Goal: Task Accomplishment & Management: Complete application form

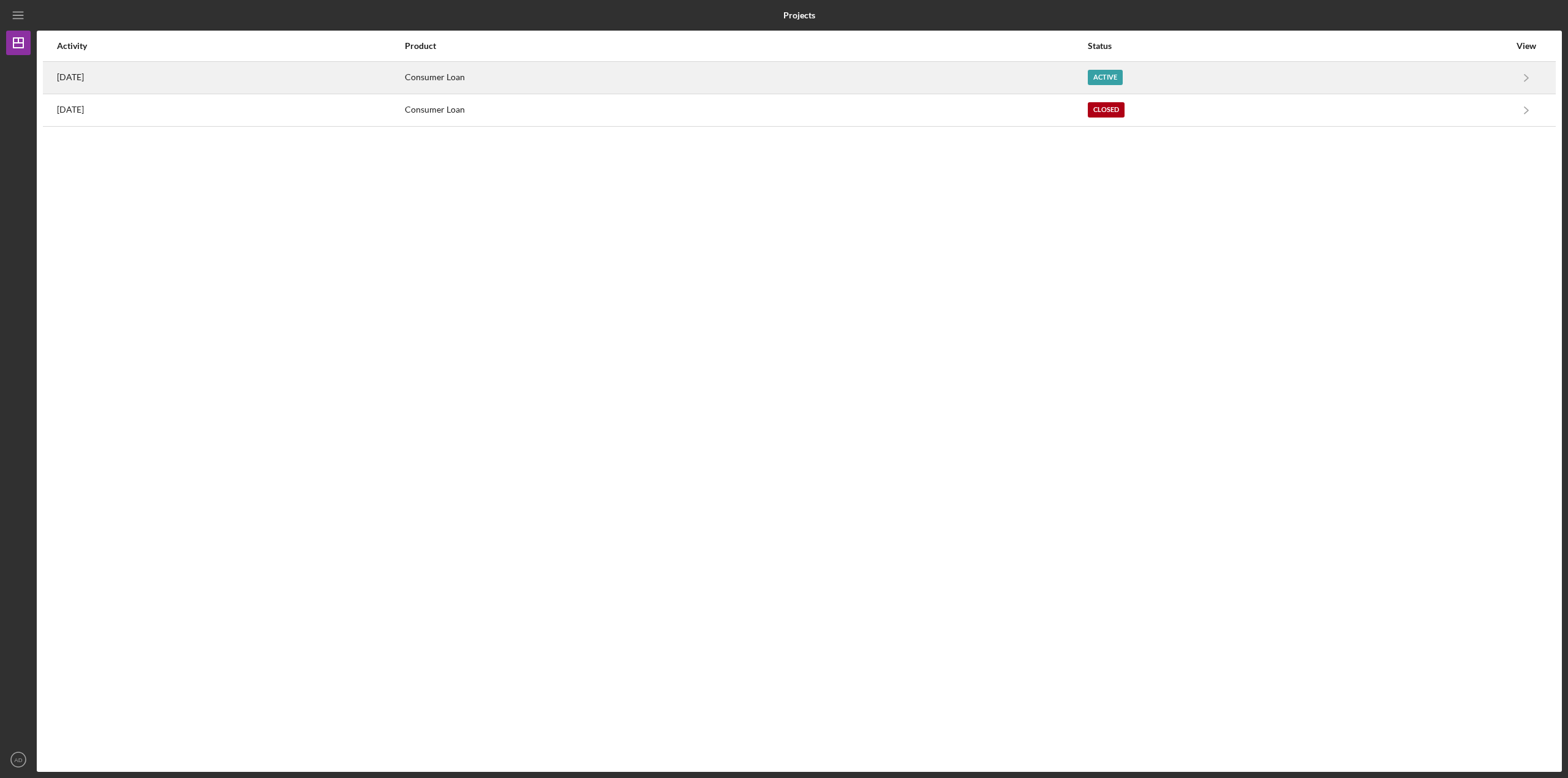
click at [404, 77] on div "[DATE]" at bounding box center [229, 78] width 346 height 31
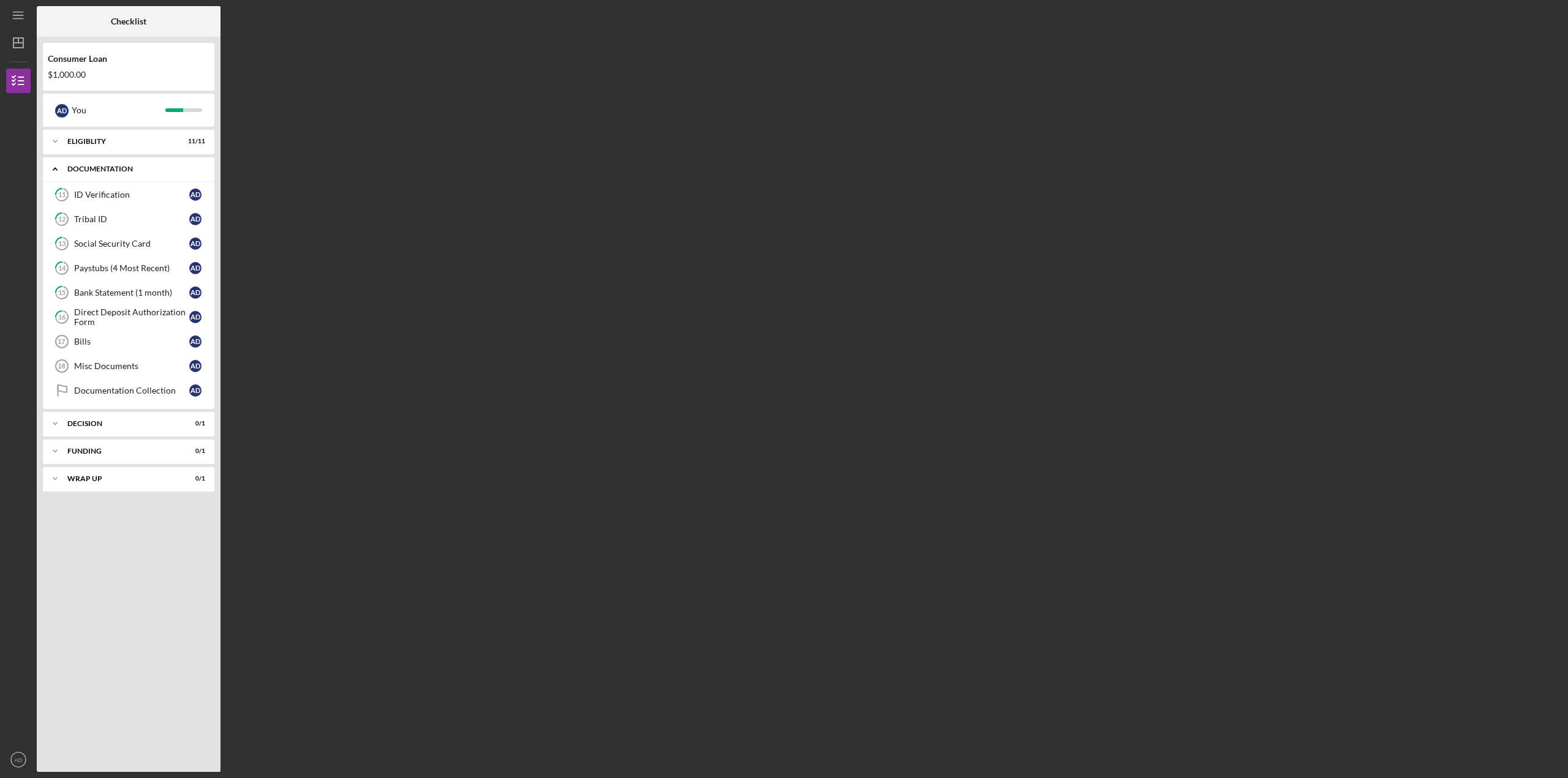
click at [53, 172] on icon "Icon/Expander" at bounding box center [55, 169] width 25 height 25
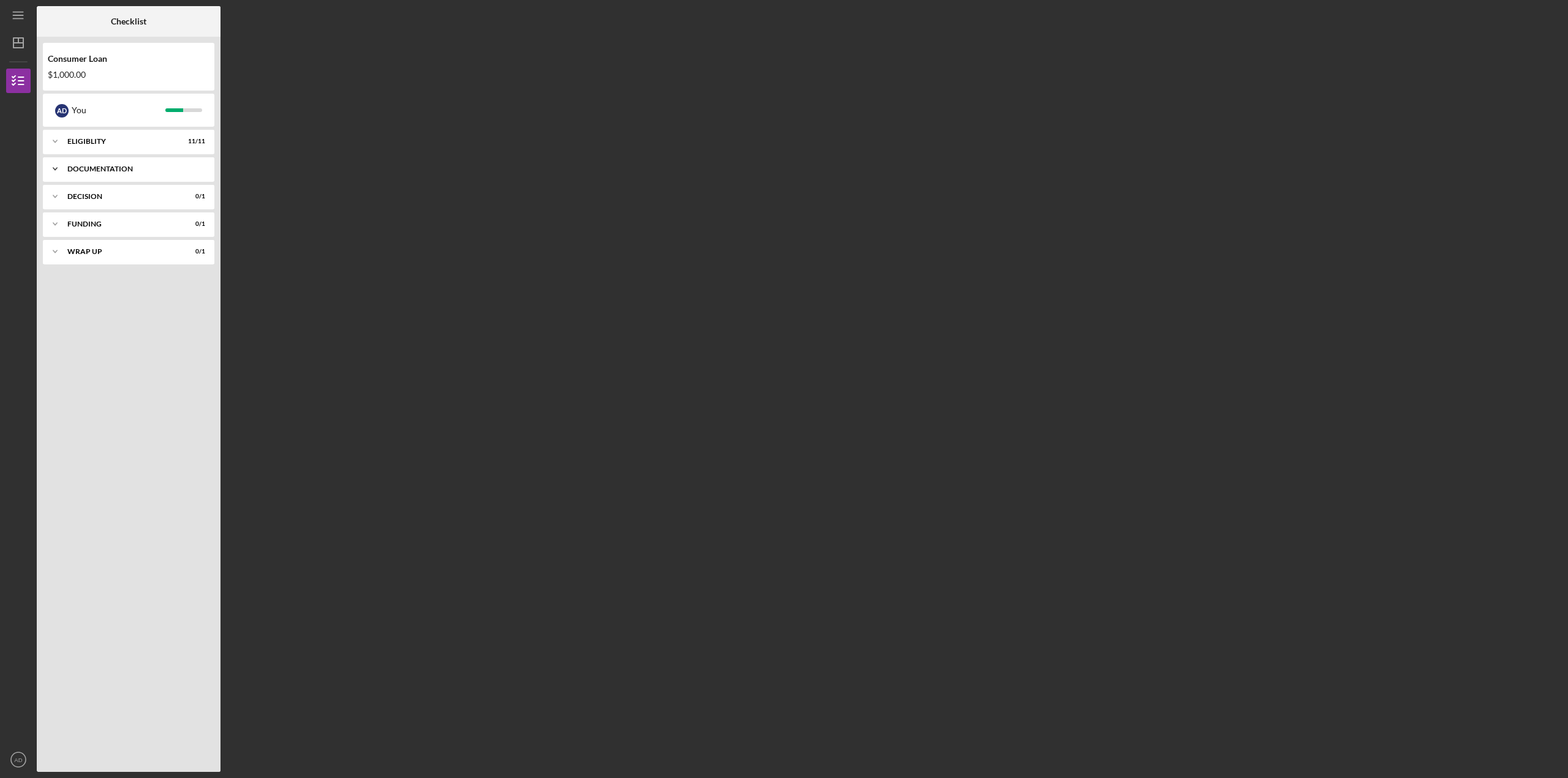
click at [53, 171] on icon "Icon/Expander" at bounding box center [55, 169] width 25 height 25
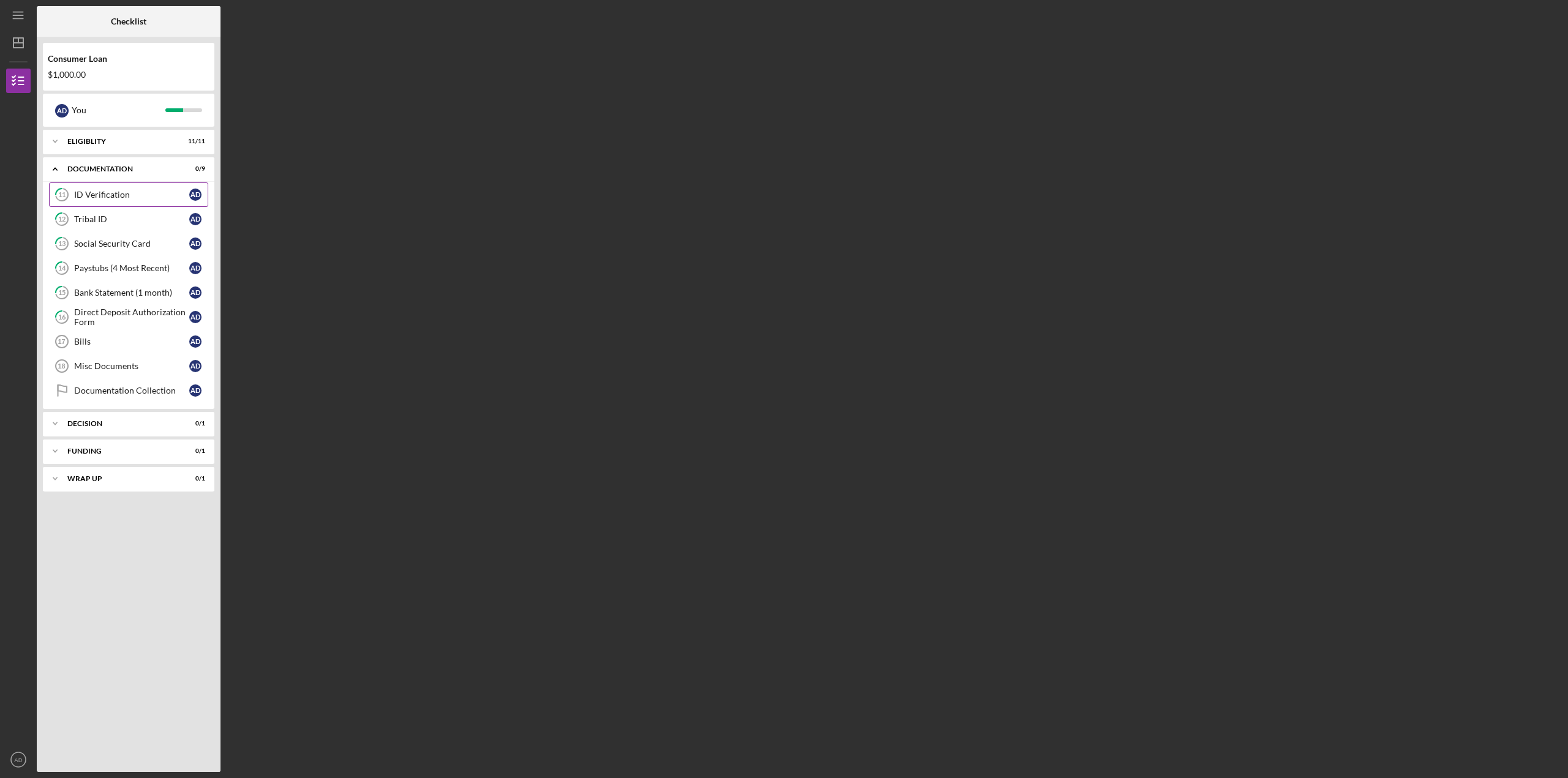
click at [126, 195] on div "ID Verification" at bounding box center [132, 194] width 115 height 10
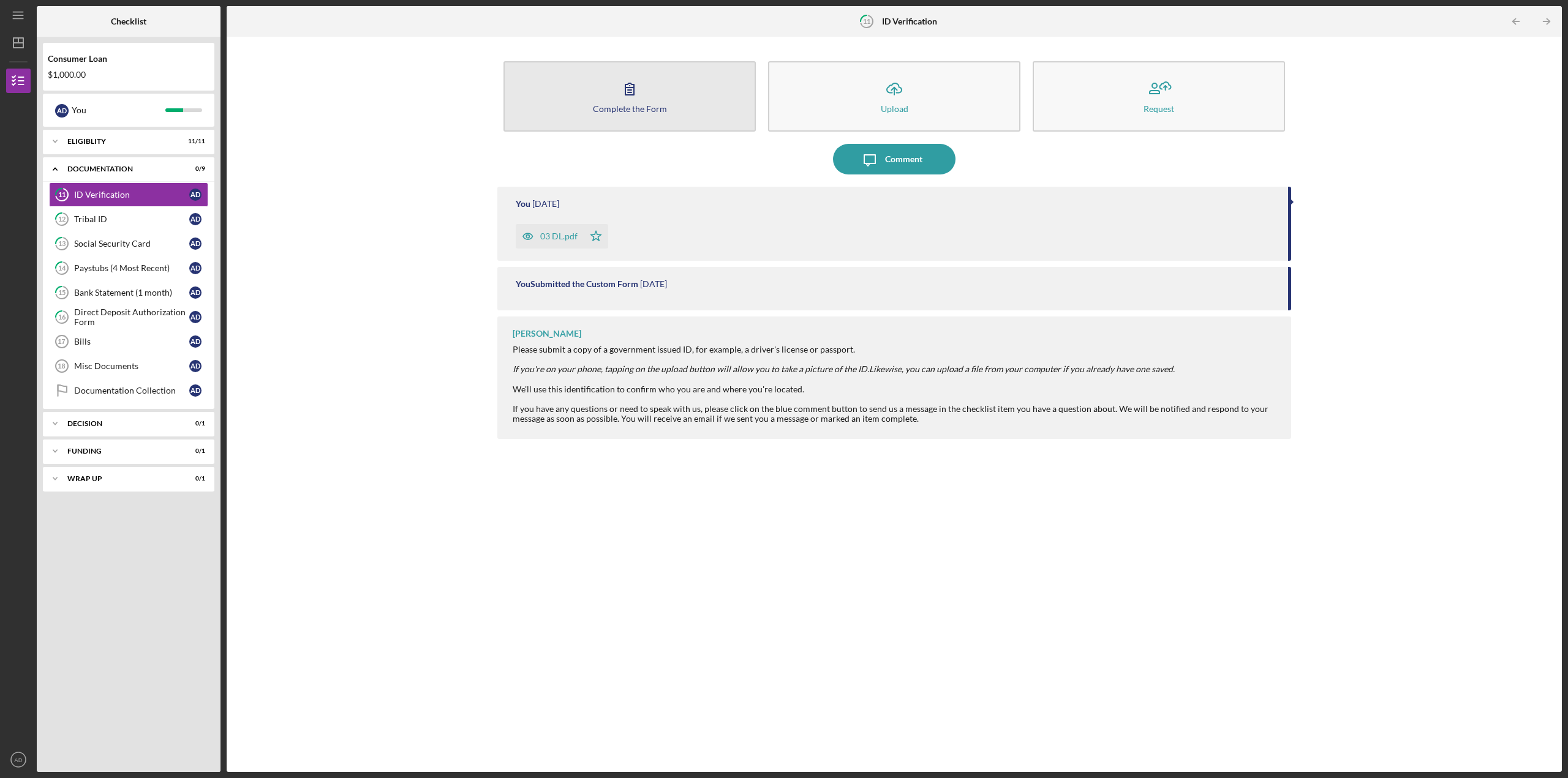
click at [618, 111] on div "Complete the Form" at bounding box center [630, 109] width 74 height 9
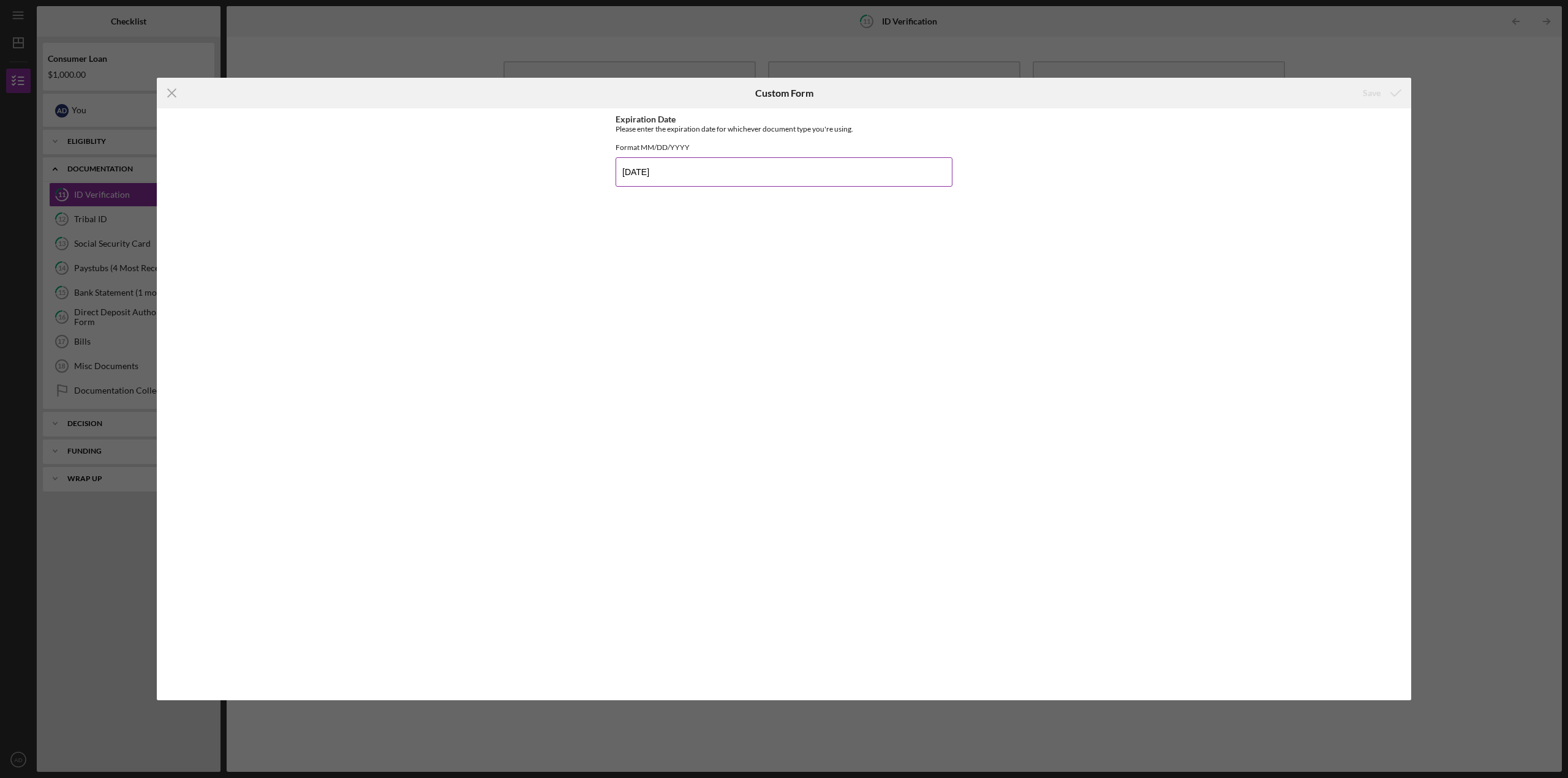
click at [716, 184] on input "[DATE]" at bounding box center [784, 172] width 336 height 29
click at [1302, 204] on div "Expiration Date Please enter the expiration date for whichever document type yo…" at bounding box center [784, 404] width 1255 height 592
drag, startPoint x: 700, startPoint y: 182, endPoint x: 710, endPoint y: 182, distance: 10.0
click at [704, 184] on input "[DATE]" at bounding box center [784, 172] width 336 height 29
type input "[DATE]"
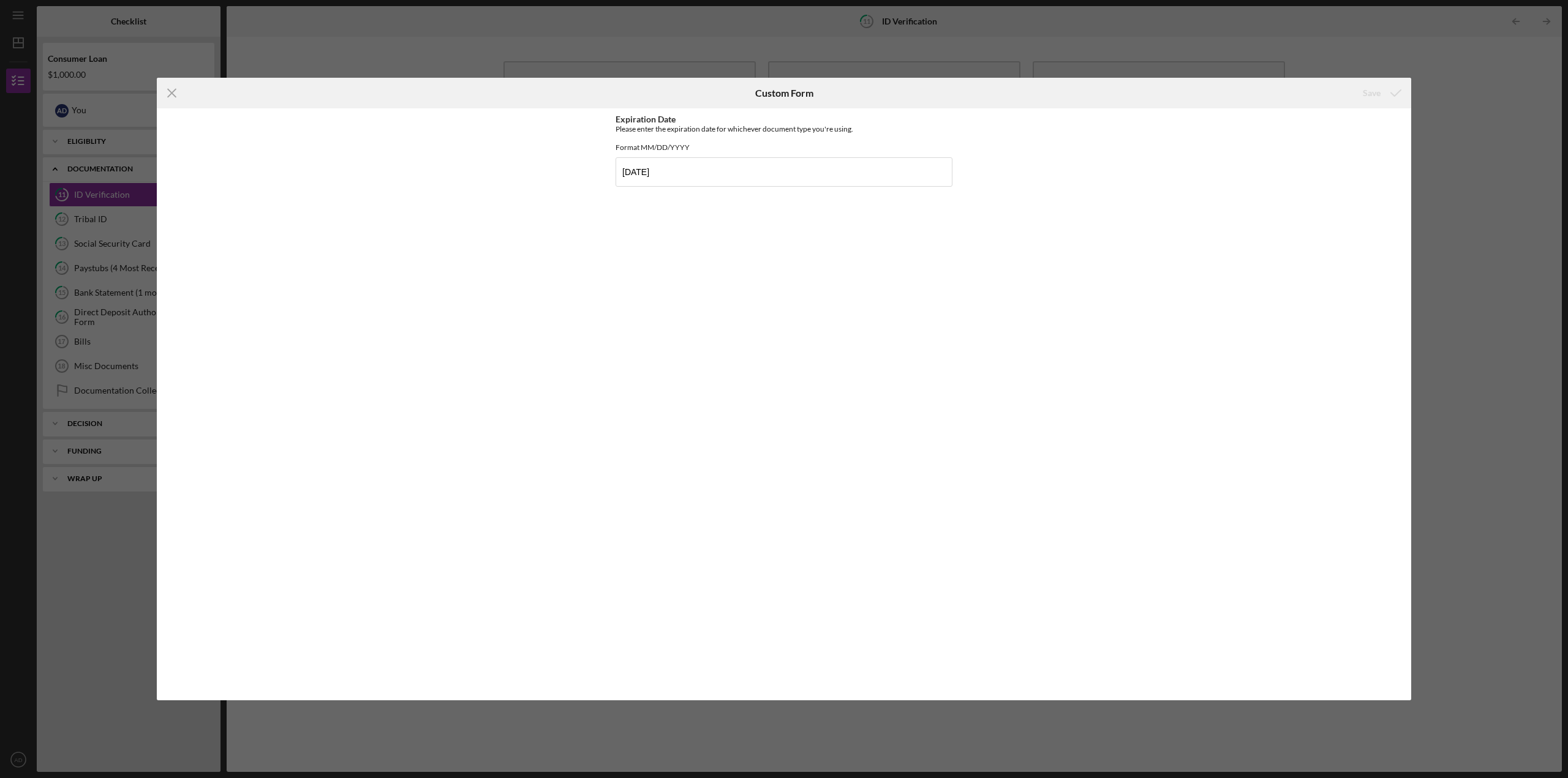
click at [779, 250] on div "Expiration Date Please enter the expiration date for whichever document type yo…" at bounding box center [784, 404] width 336 height 580
click at [172, 99] on icon "Icon/Menu Close" at bounding box center [172, 93] width 31 height 31
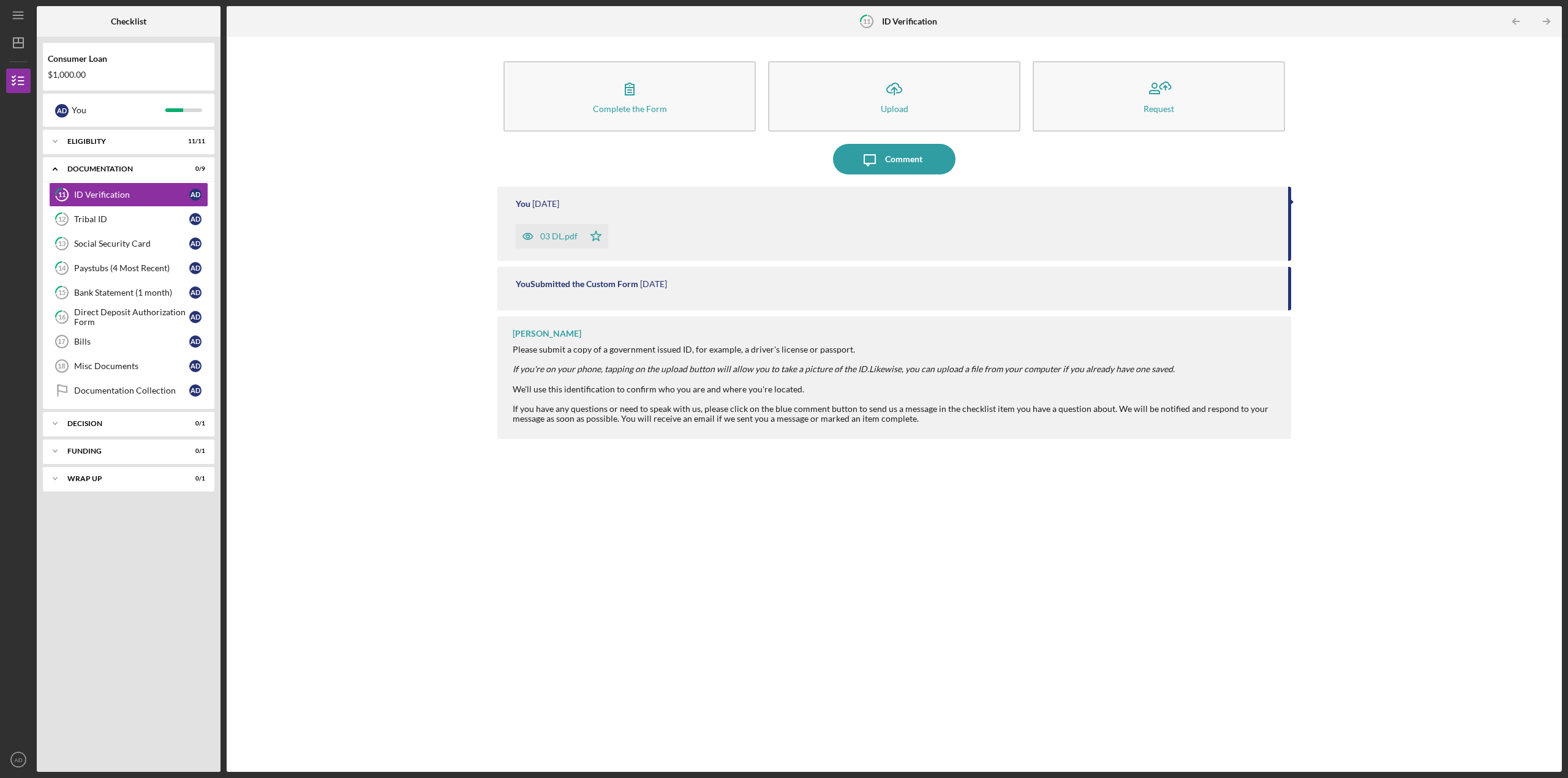
click at [559, 238] on div "03 DL.pdf" at bounding box center [559, 235] width 37 height 10
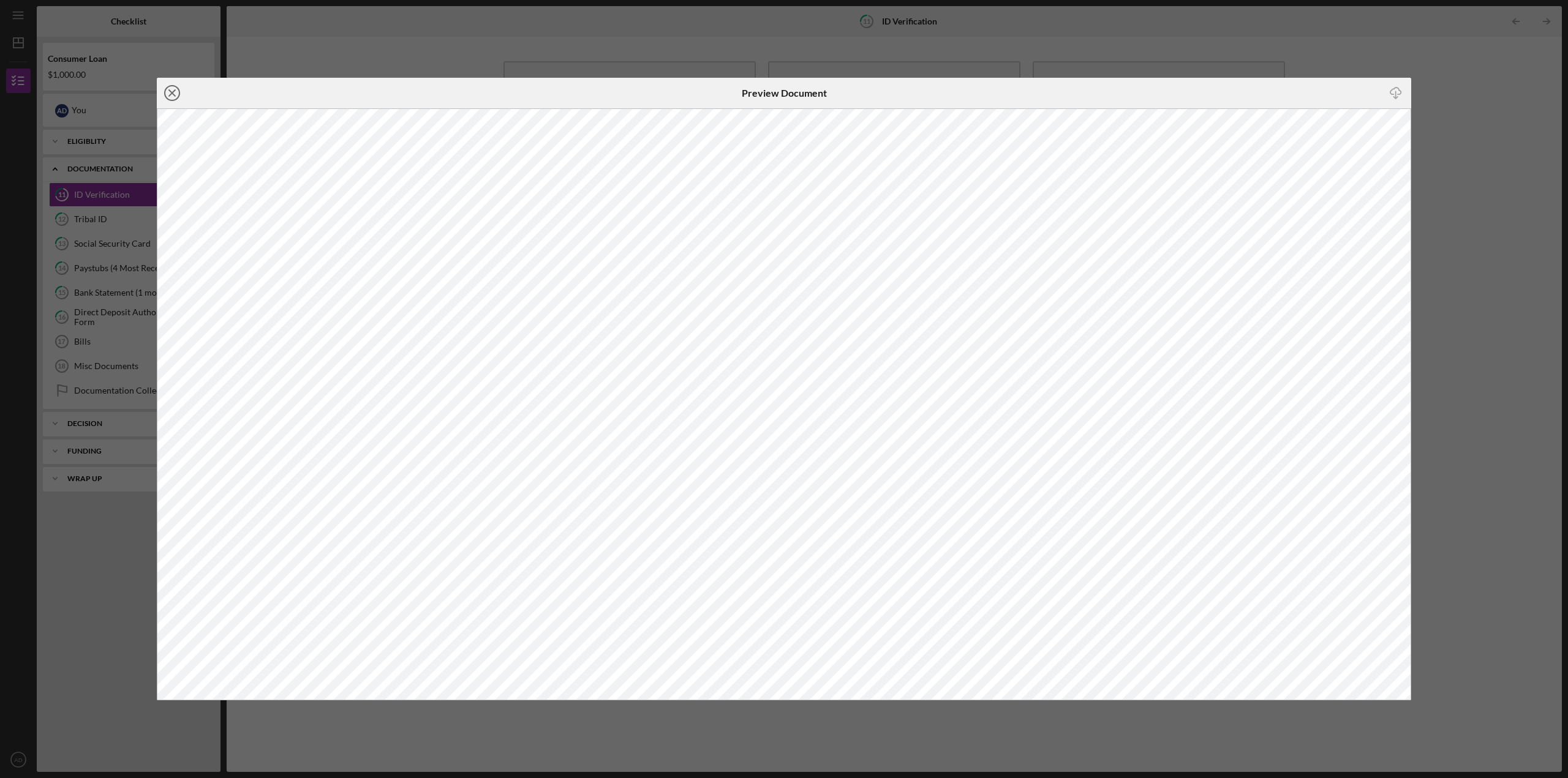
click at [168, 100] on circle at bounding box center [172, 93] width 15 height 15
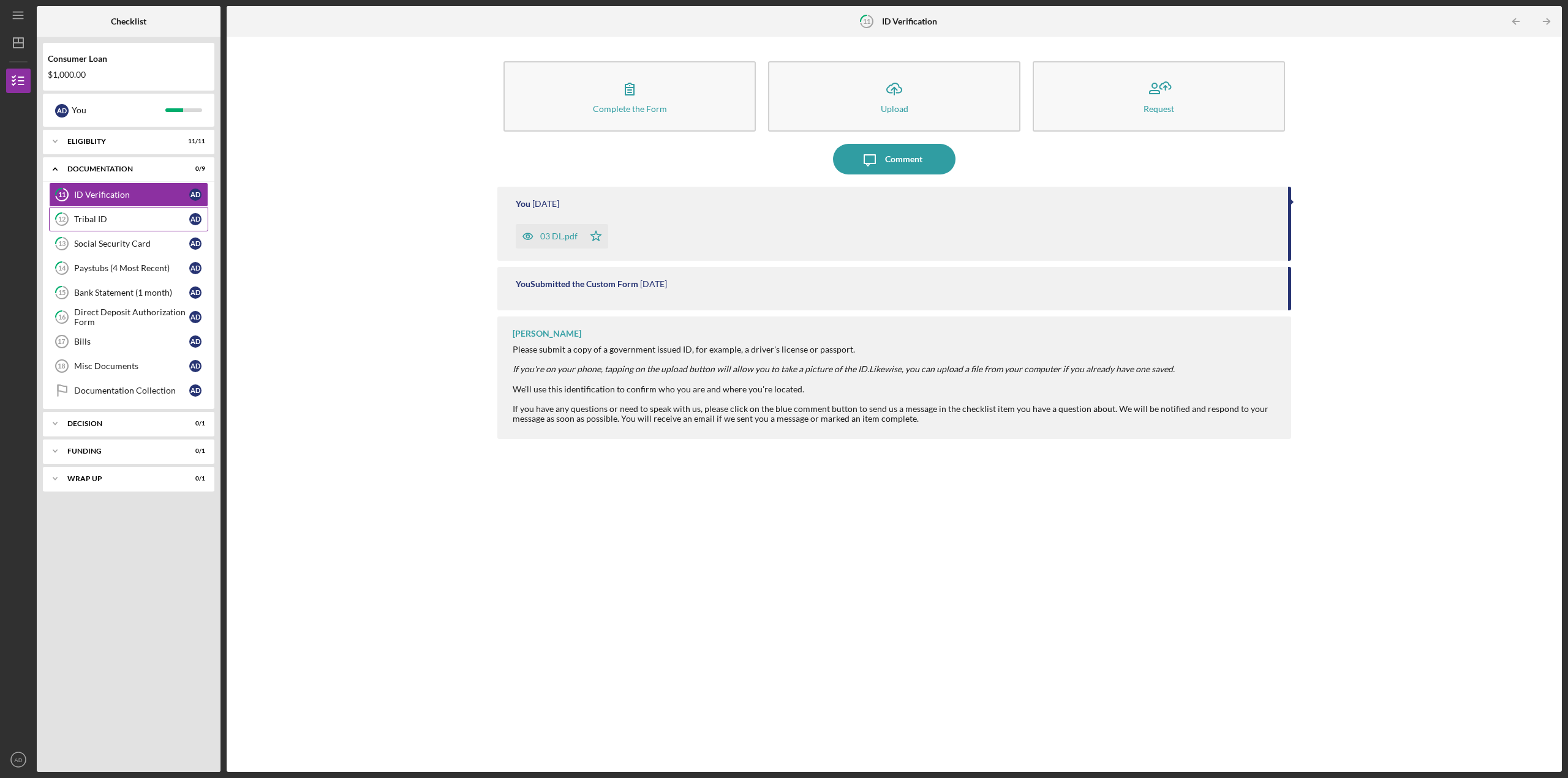
click at [84, 220] on div "Tribal ID" at bounding box center [132, 219] width 115 height 10
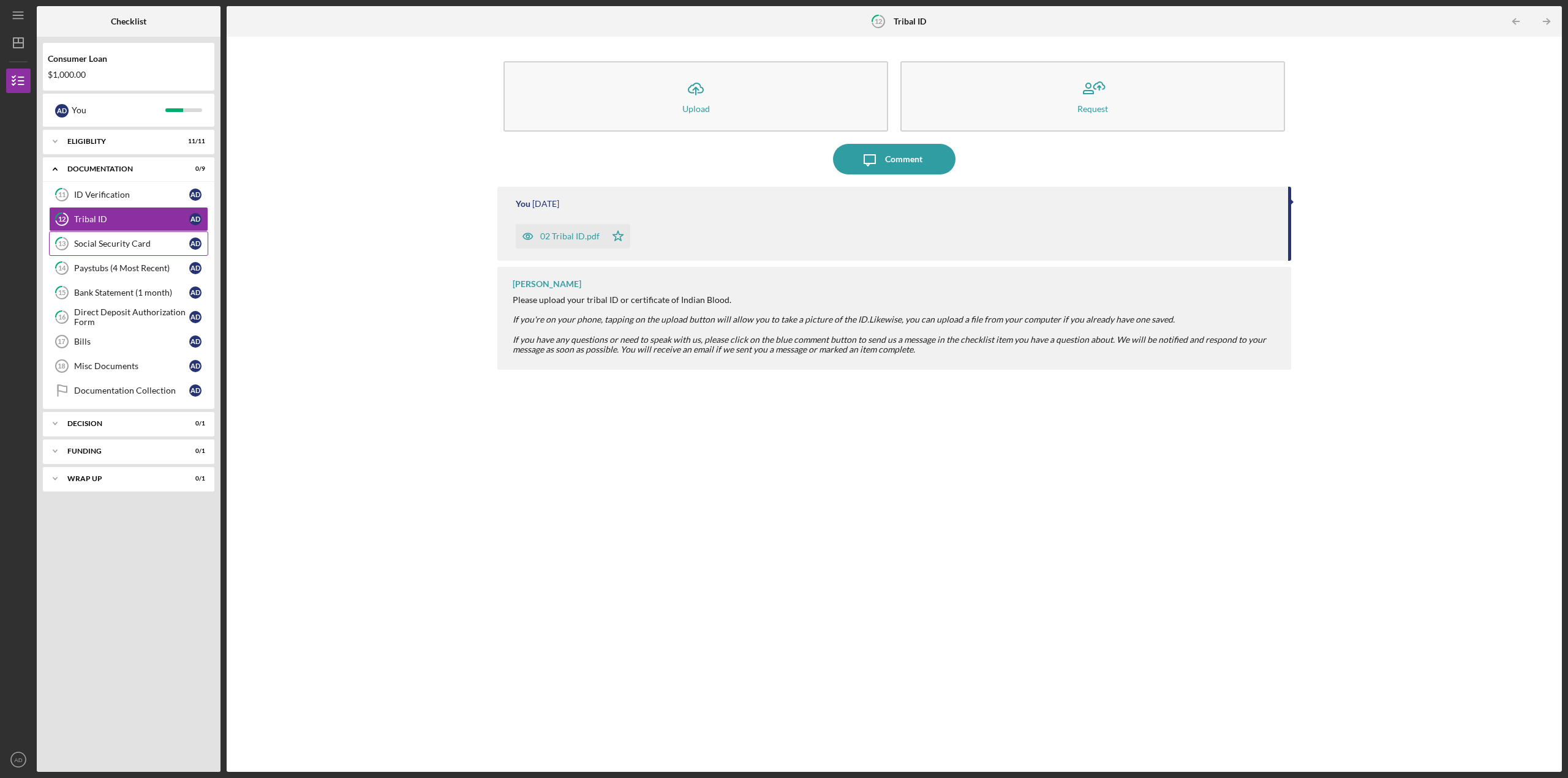
click at [94, 243] on div "Social Security Card" at bounding box center [132, 243] width 115 height 10
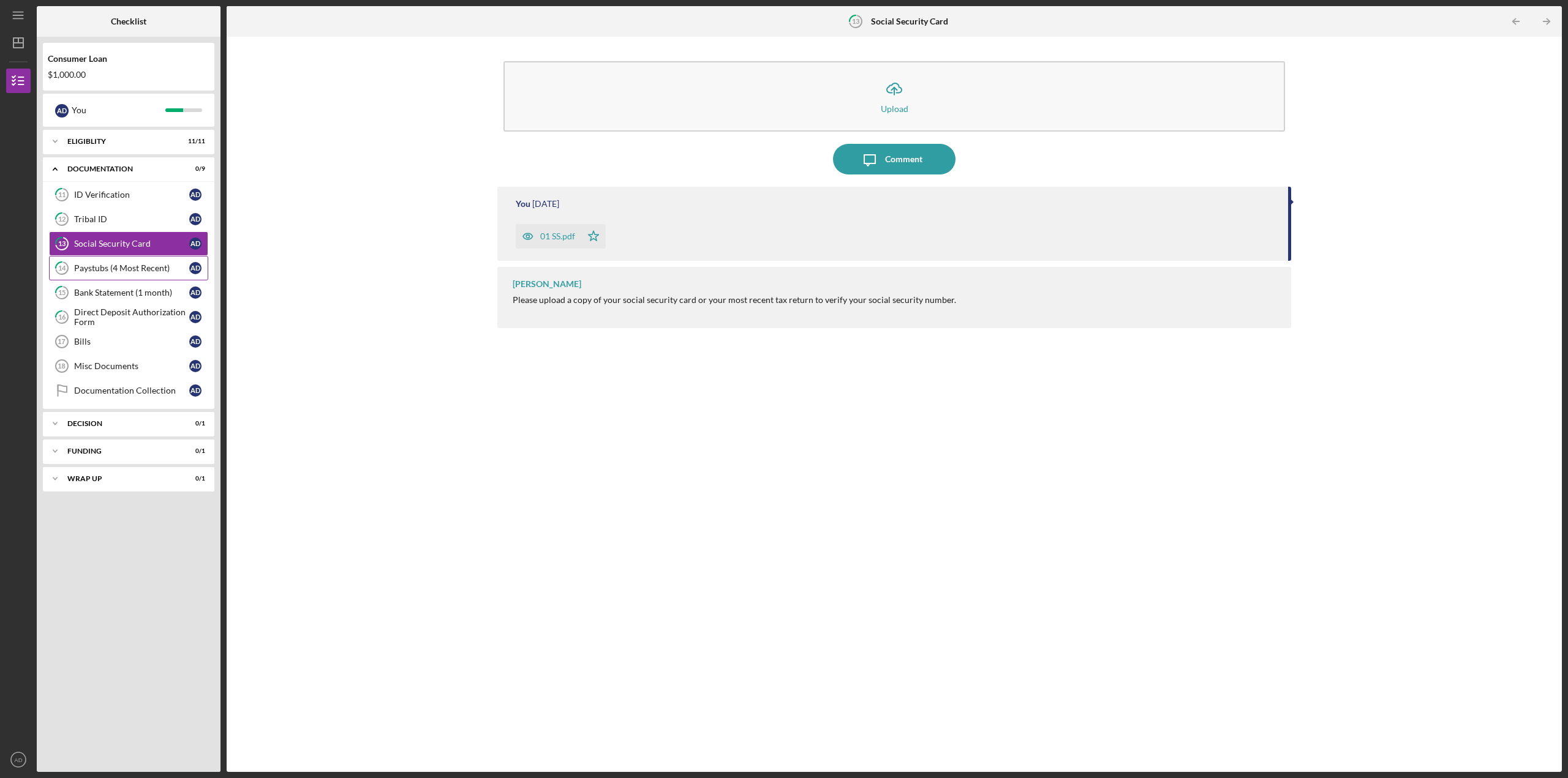
click at [114, 273] on link "14 Paystubs (4 Most Recent) A D" at bounding box center [128, 268] width 159 height 25
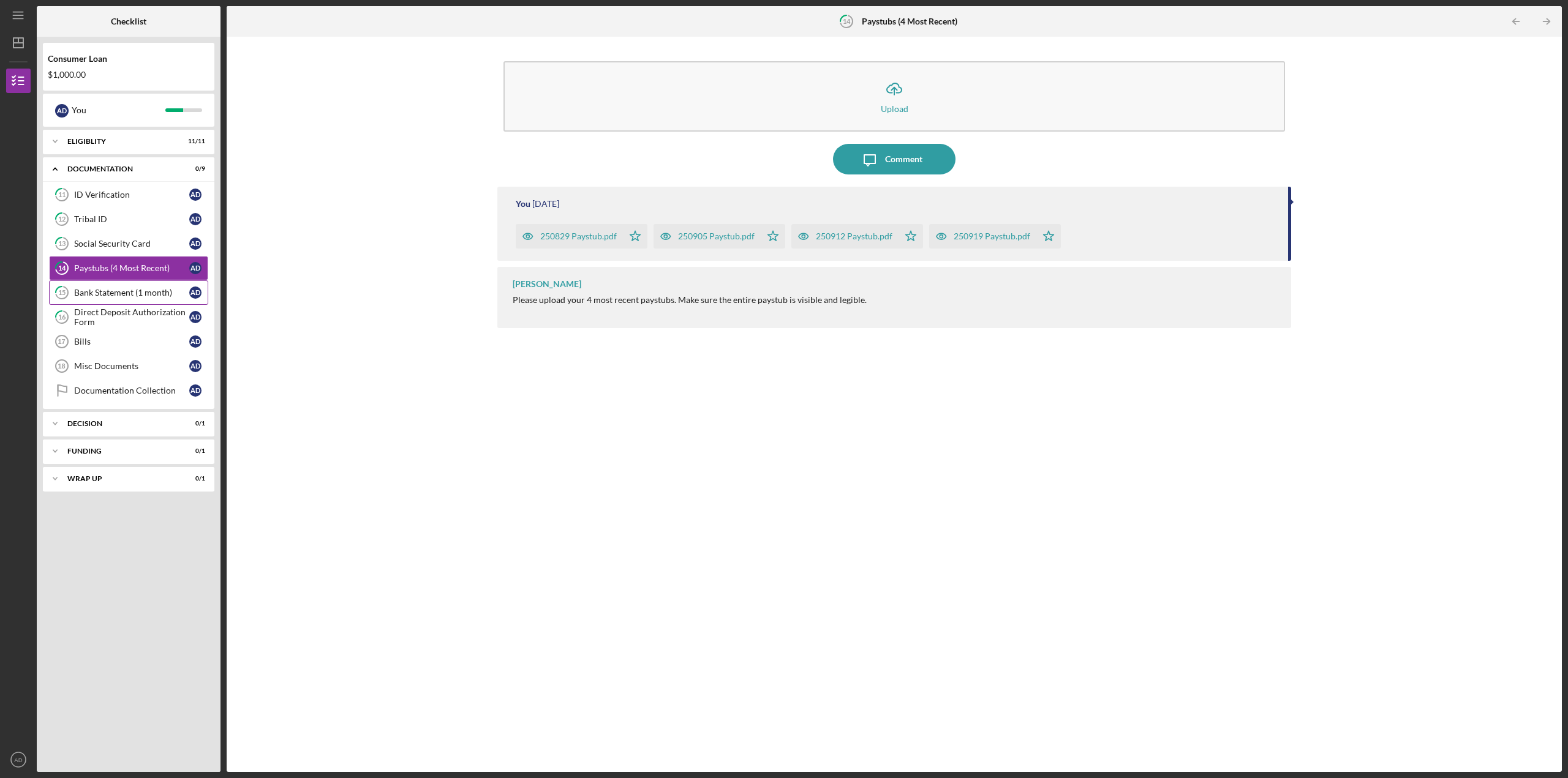
click at [111, 289] on div "Bank Statement (1 month)" at bounding box center [132, 292] width 115 height 10
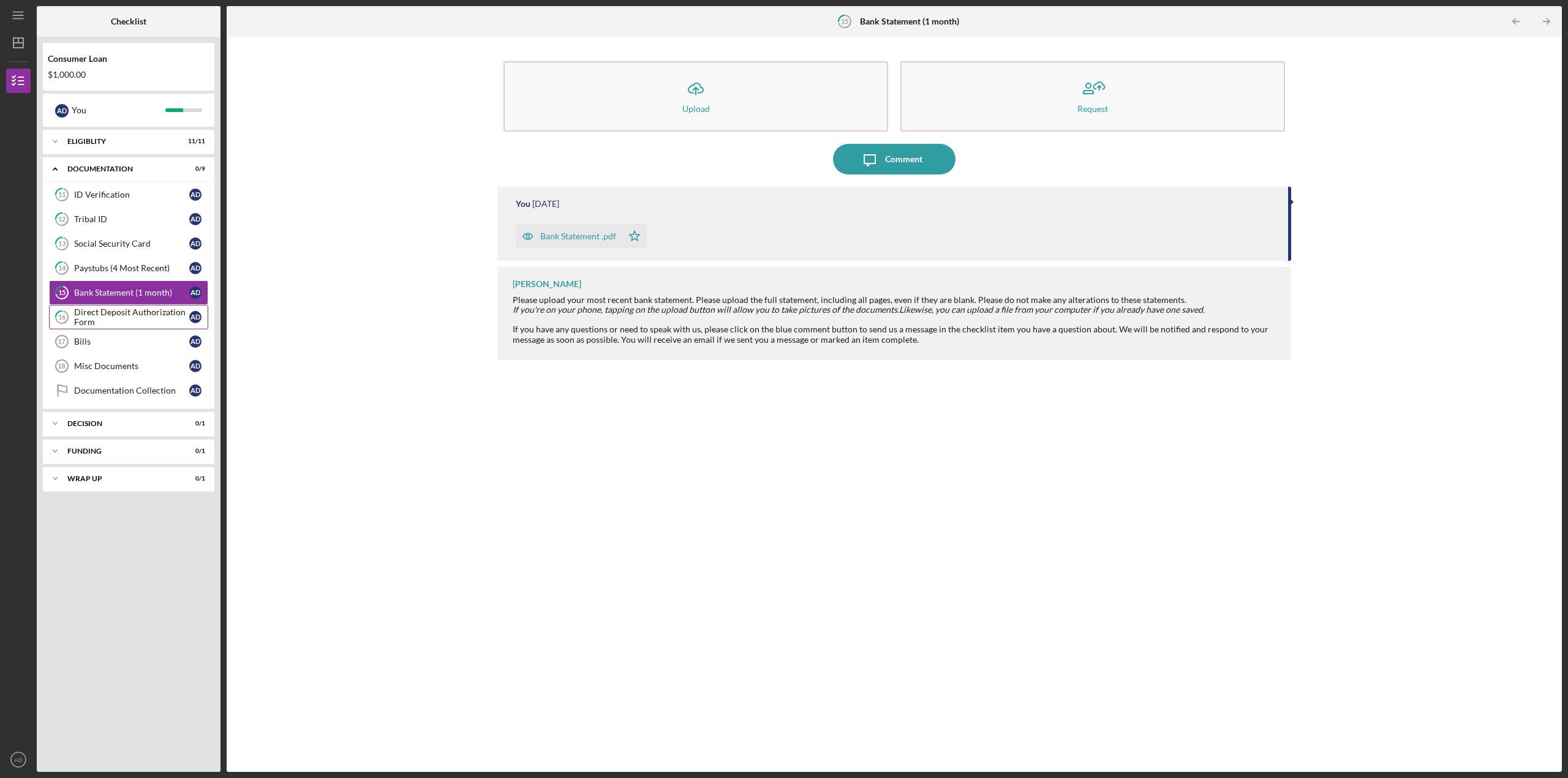
click at [115, 311] on div "Direct Deposit Authorization Form" at bounding box center [132, 317] width 115 height 19
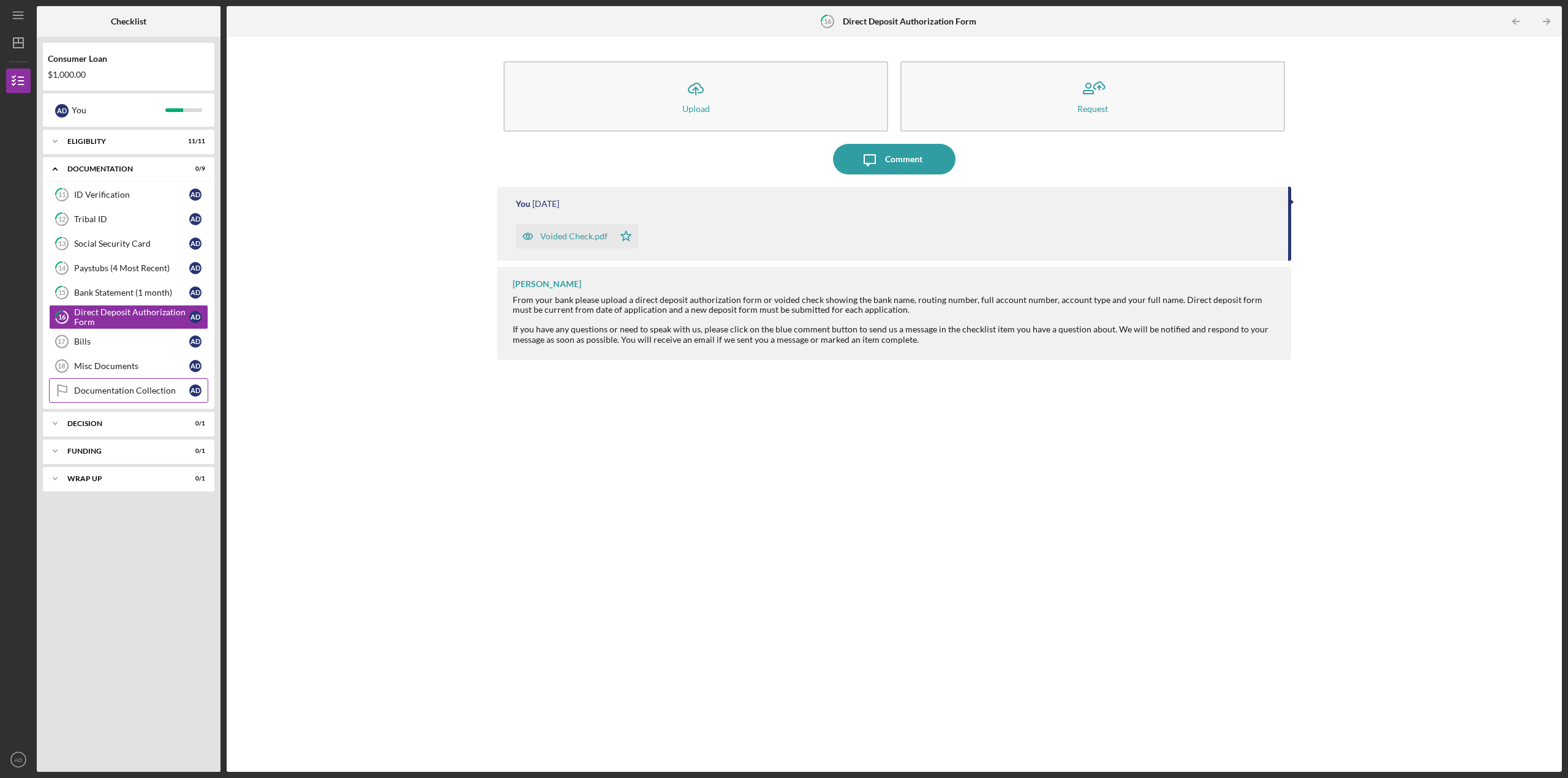
click at [114, 392] on div "Documentation Collection" at bounding box center [132, 390] width 115 height 10
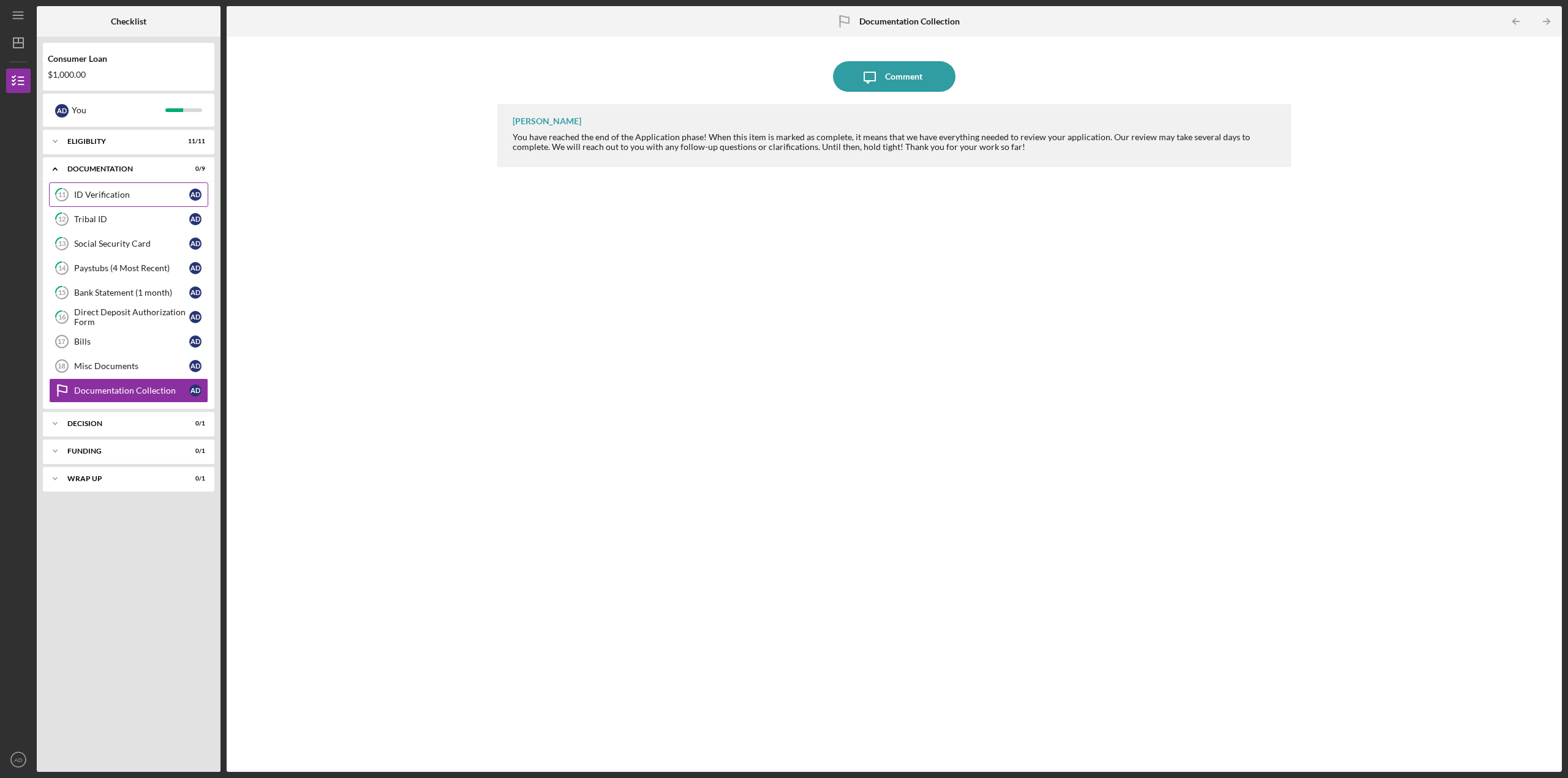
click at [95, 199] on div "ID Verification" at bounding box center [132, 194] width 115 height 10
